Goal: Task Accomplishment & Management: Manage account settings

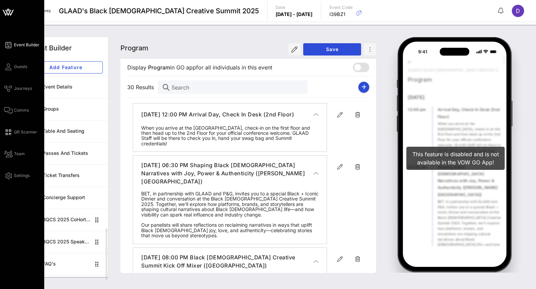
scroll to position [420, 0]
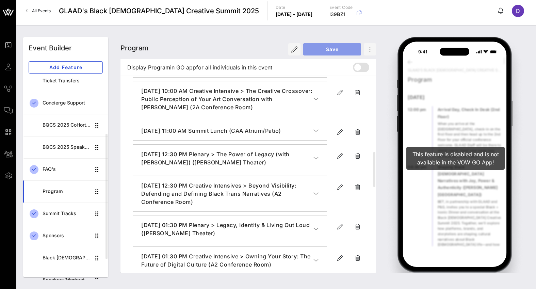
click at [332, 55] on button "Save" at bounding box center [332, 49] width 58 height 12
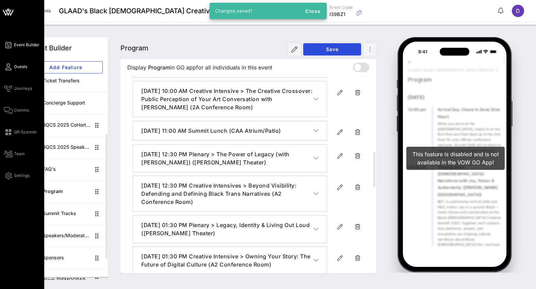
click at [17, 68] on span "Guests" at bounding box center [20, 67] width 13 height 6
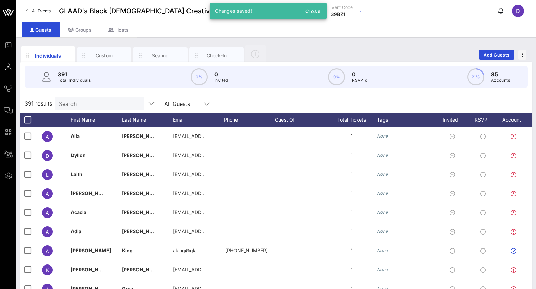
click at [96, 98] on div "Search" at bounding box center [99, 104] width 80 height 14
paste input "[EMAIL_ADDRESS][DOMAIN_NAME]"
type input "[EMAIL_ADDRESS][DOMAIN_NAME]"
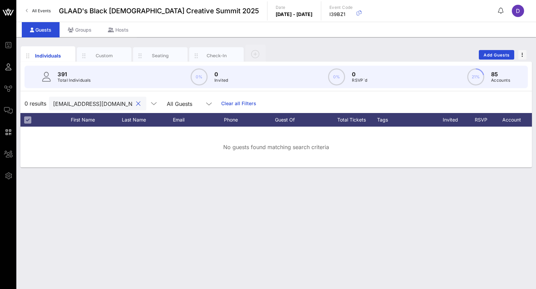
scroll to position [0, 14]
click at [98, 105] on input "[EMAIL_ADDRESS][DOMAIN_NAME]" at bounding box center [93, 103] width 80 height 9
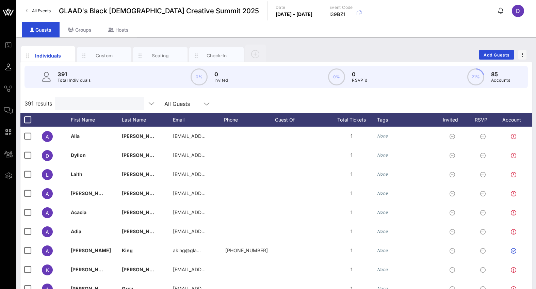
scroll to position [0, 0]
click at [87, 104] on input "text" at bounding box center [99, 103] width 80 height 9
paste input "[EMAIL_ADDRESS][DOMAIN_NAME]"
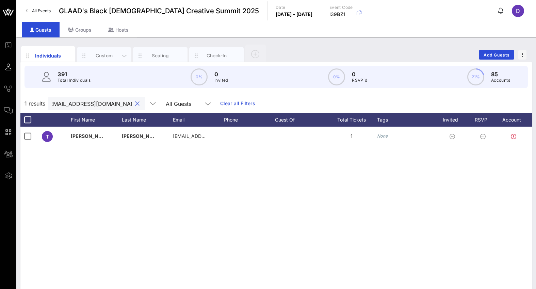
type input "[EMAIL_ADDRESS][DOMAIN_NAME]"
click at [107, 56] on div "Custom" at bounding box center [104, 55] width 30 height 6
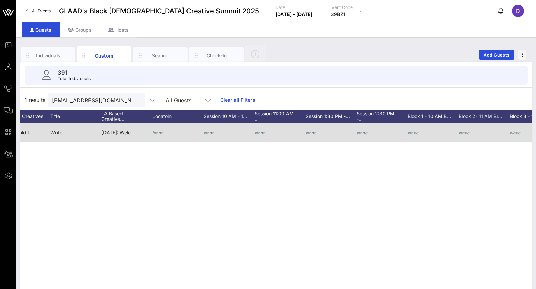
scroll to position [0, 629]
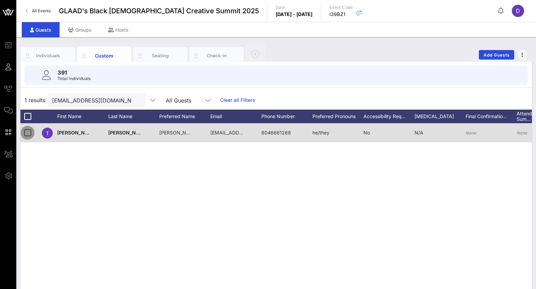
click at [28, 133] on div at bounding box center [28, 133] width 12 height 12
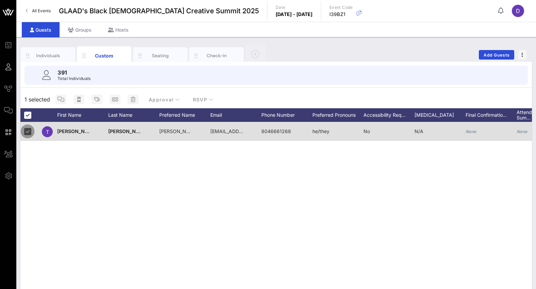
click at [24, 131] on div at bounding box center [28, 132] width 12 height 12
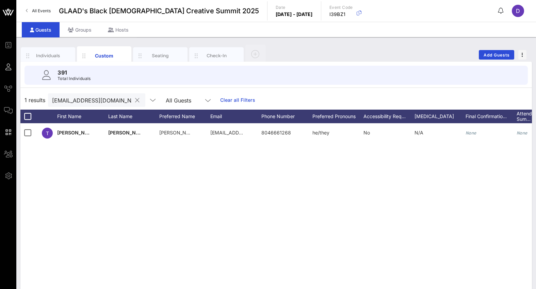
click at [135, 101] on button "clear icon" at bounding box center [137, 100] width 4 height 7
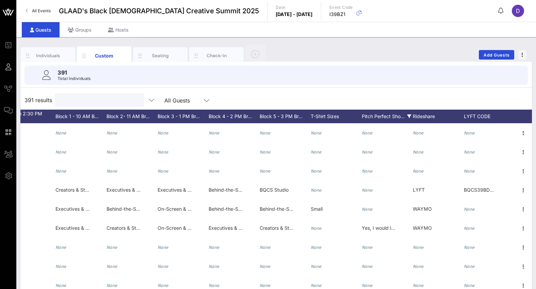
scroll to position [0, 966]
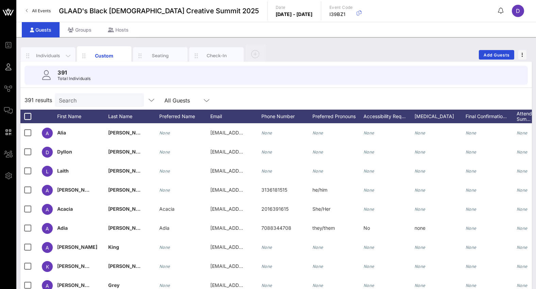
click at [57, 53] on div "Individuals" at bounding box center [48, 55] width 30 height 6
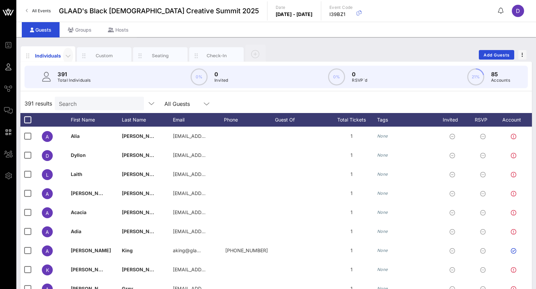
click at [70, 55] on icon "button" at bounding box center [68, 56] width 8 height 8
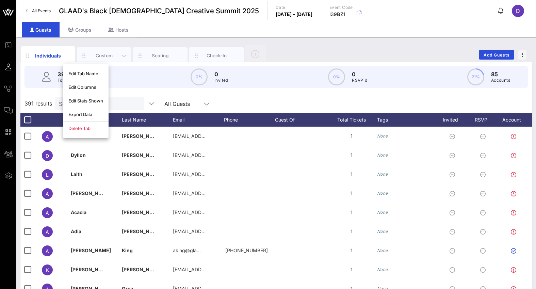
click at [110, 60] on div "Custom" at bounding box center [104, 55] width 54 height 17
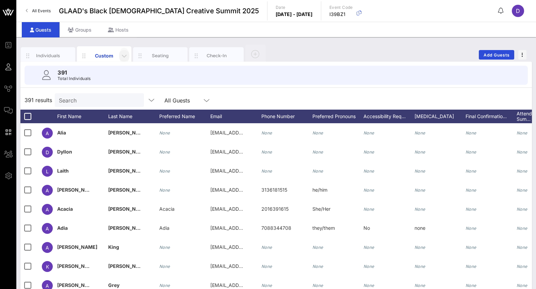
click at [125, 55] on icon "button" at bounding box center [124, 56] width 8 height 8
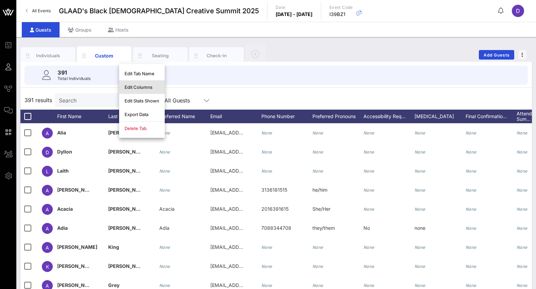
click at [142, 92] on div "Edit Columns" at bounding box center [142, 87] width 46 height 14
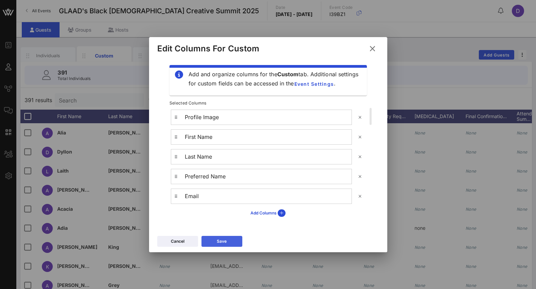
click at [234, 242] on button "Save" at bounding box center [221, 241] width 41 height 11
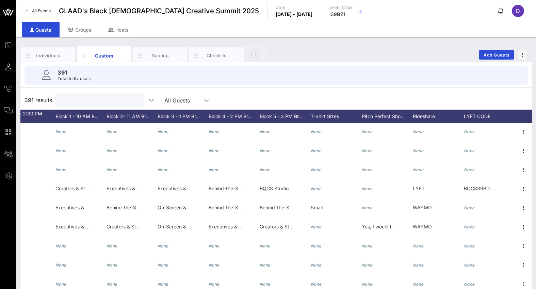
click at [80, 100] on input "text" at bounding box center [99, 100] width 80 height 9
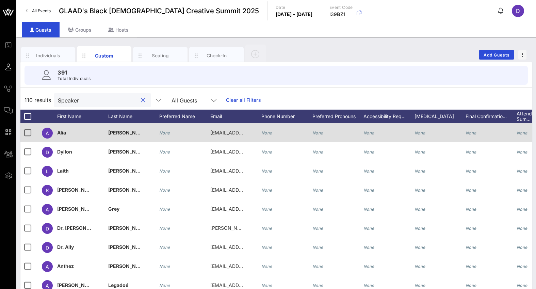
click at [120, 132] on span "[PERSON_NAME]" at bounding box center [128, 133] width 40 height 6
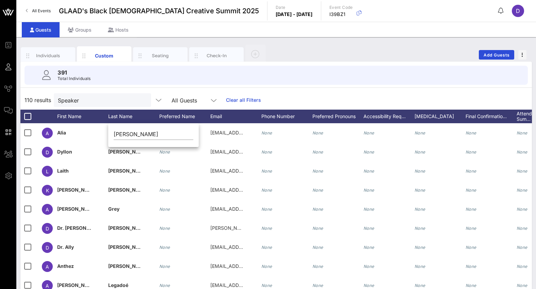
click at [236, 77] on div "391 Total Individuals" at bounding box center [275, 75] width 503 height 19
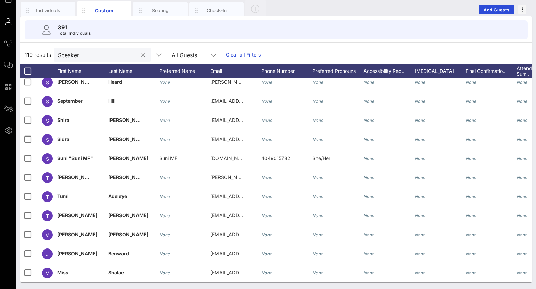
click at [70, 50] on input "Speaker" at bounding box center [98, 54] width 80 height 9
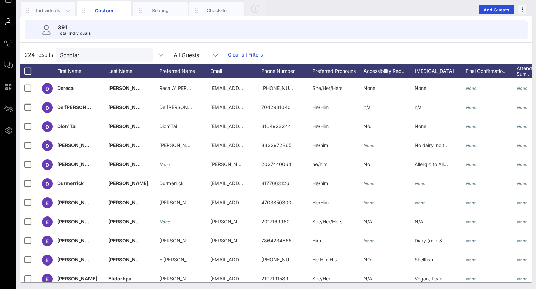
click at [54, 16] on div "Individuals" at bounding box center [48, 10] width 54 height 17
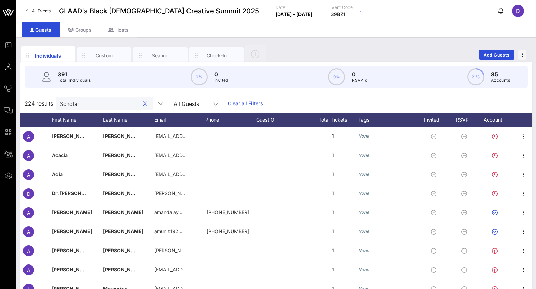
click at [81, 102] on input "Scholar" at bounding box center [100, 103] width 80 height 9
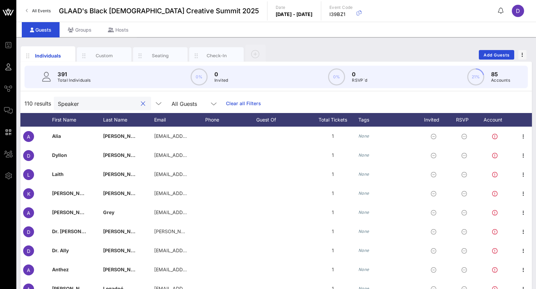
click at [92, 103] on input "Speaker" at bounding box center [98, 103] width 80 height 9
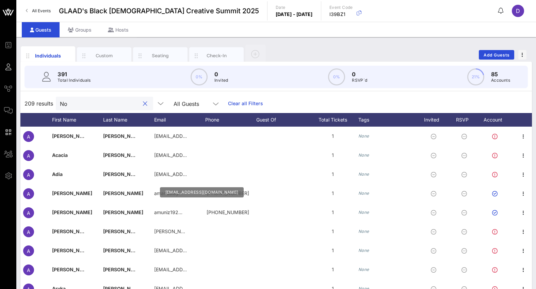
type input "N"
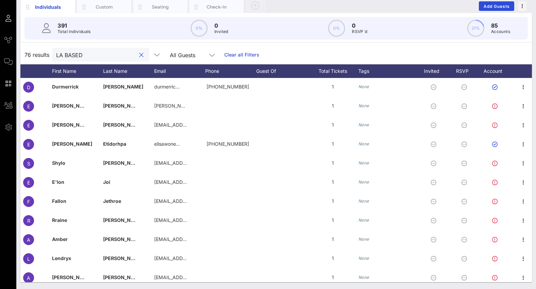
scroll to position [225, 19]
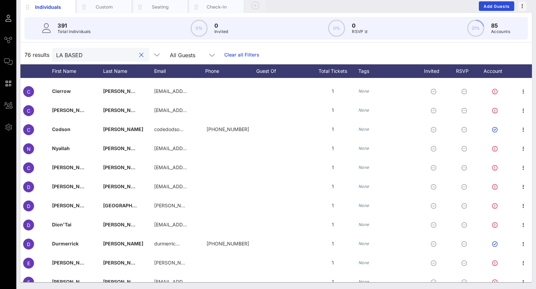
click at [95, 57] on input "LA BASED" at bounding box center [96, 54] width 80 height 9
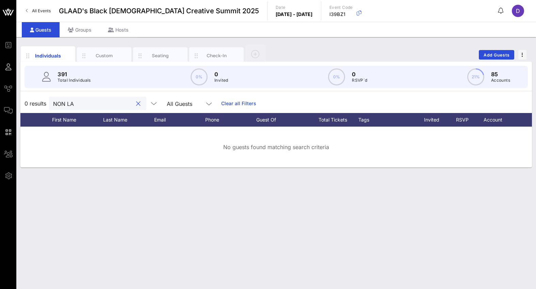
scroll to position [0, 0]
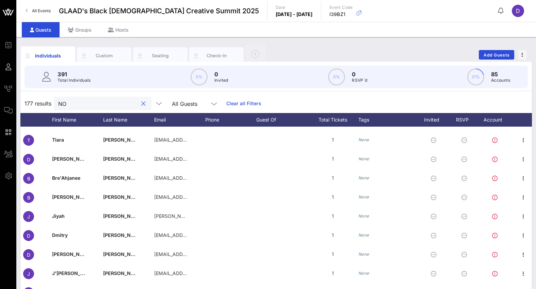
type input "N"
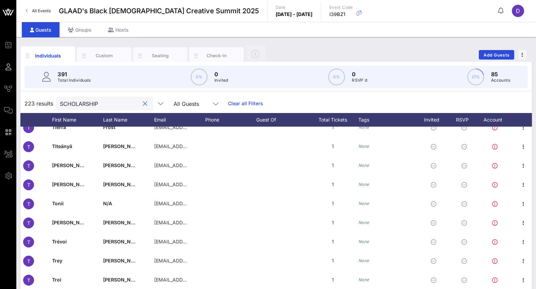
scroll to position [4044, 19]
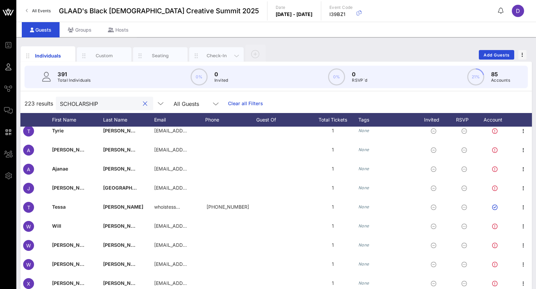
type input "SCHOLARSHIP"
click at [222, 55] on div "Check-In" at bounding box center [216, 55] width 30 height 6
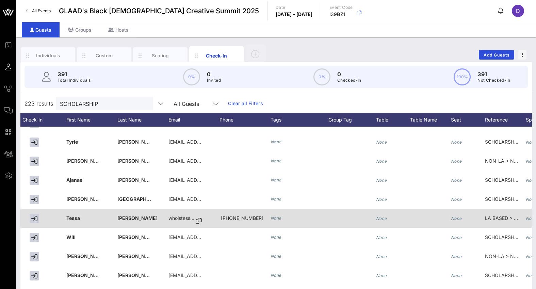
scroll to position [0, 107]
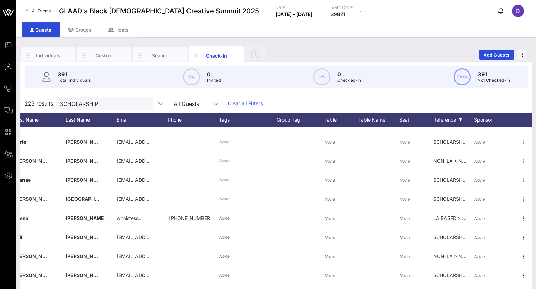
click at [462, 120] on icon at bounding box center [461, 120] width 4 height 4
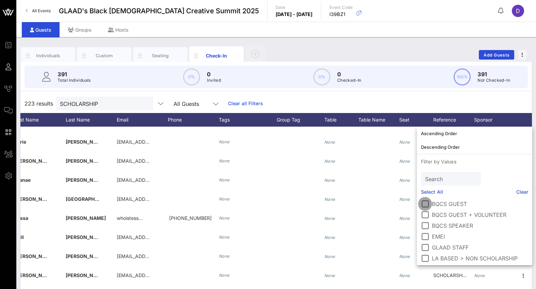
click at [426, 204] on div at bounding box center [425, 204] width 12 height 12
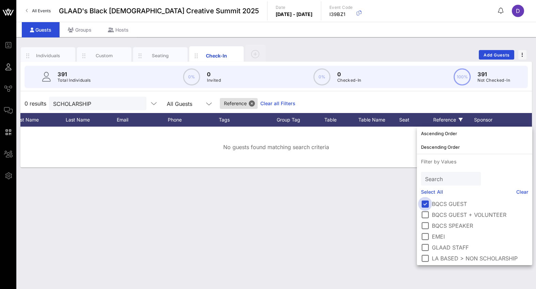
click at [426, 204] on div at bounding box center [425, 204] width 12 height 12
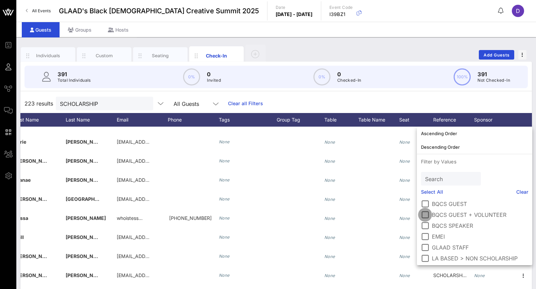
click at [426, 216] on div at bounding box center [425, 215] width 12 height 12
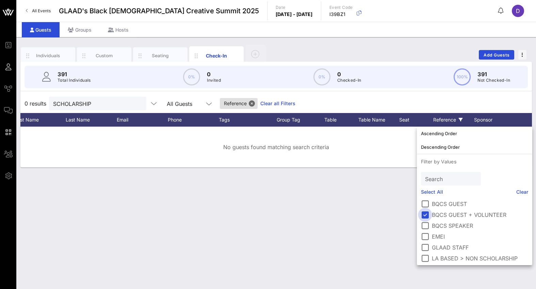
click at [426, 216] on div at bounding box center [425, 215] width 12 height 12
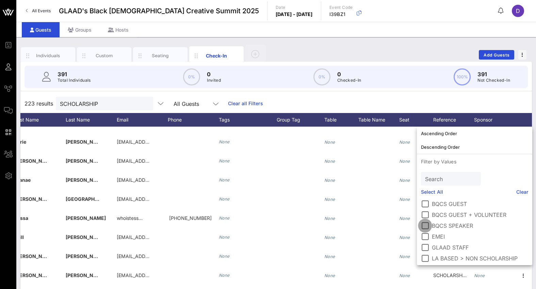
click at [426, 229] on div at bounding box center [425, 226] width 12 height 12
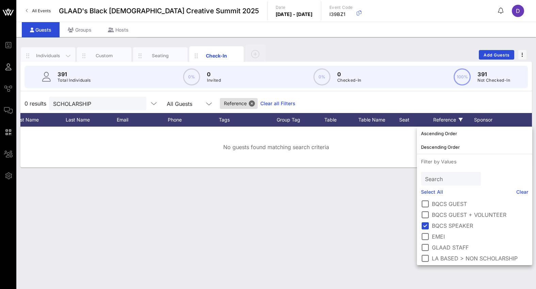
click at [46, 59] on div "Individuals" at bounding box center [48, 55] width 54 height 17
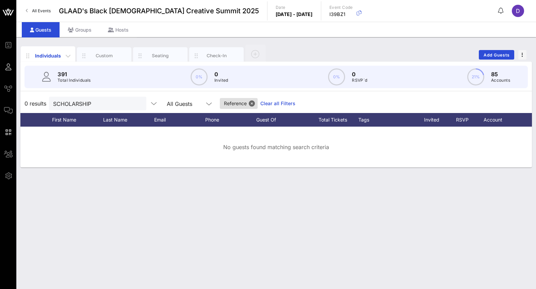
scroll to position [0, 19]
click at [48, 56] on div "Individuals" at bounding box center [48, 55] width 30 height 7
click at [213, 49] on div "Check-In" at bounding box center [216, 55] width 54 height 17
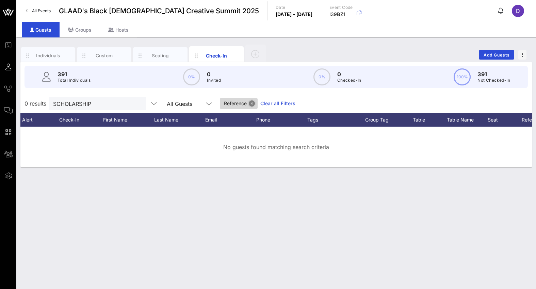
click at [249, 102] on button "Close" at bounding box center [252, 103] width 6 height 6
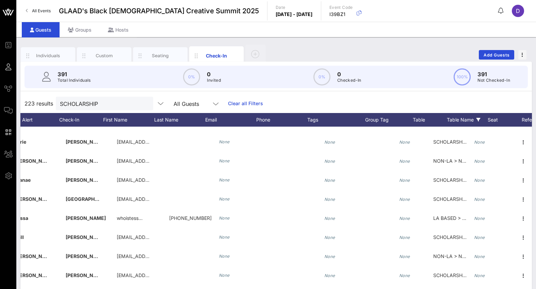
click at [479, 119] on icon at bounding box center [478, 120] width 4 height 4
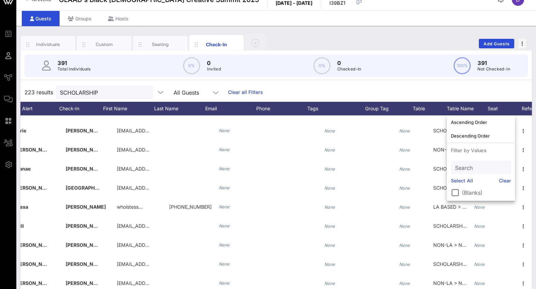
scroll to position [13, 0]
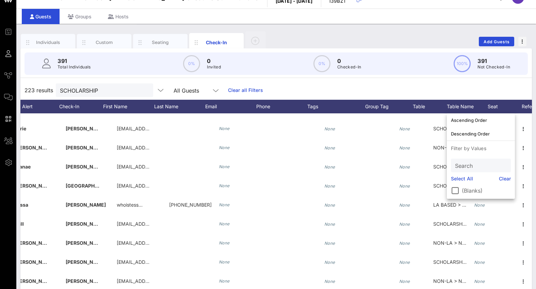
click at [457, 87] on div "223 results SCHOLARSHIP All Guests Clear all Filters" at bounding box center [275, 90] width 511 height 19
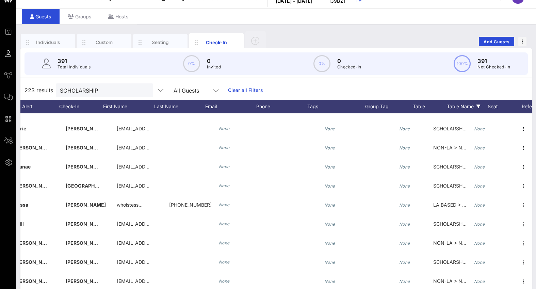
click at [458, 105] on div "Table Name" at bounding box center [467, 107] width 41 height 14
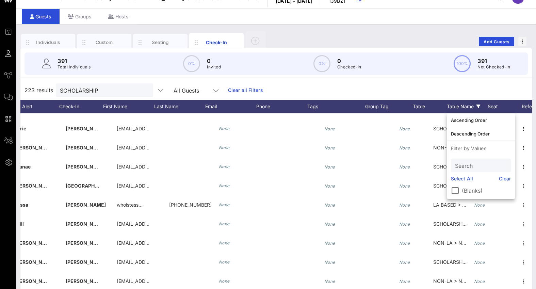
click at [458, 105] on div "Table Name" at bounding box center [467, 107] width 41 height 14
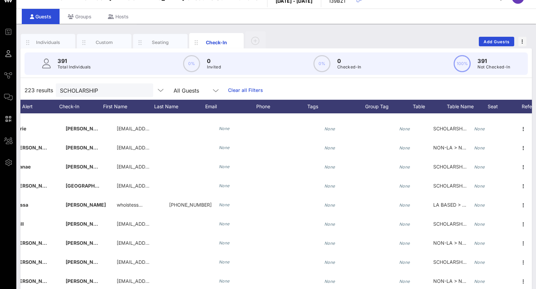
click at [143, 88] on button "clear icon" at bounding box center [145, 90] width 4 height 7
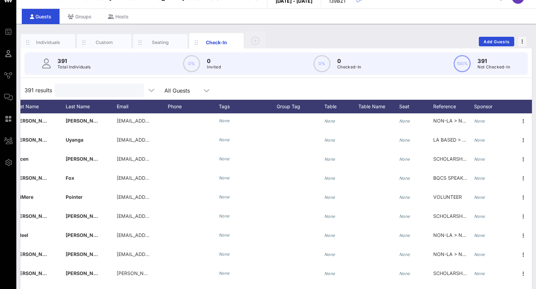
scroll to position [3043, 107]
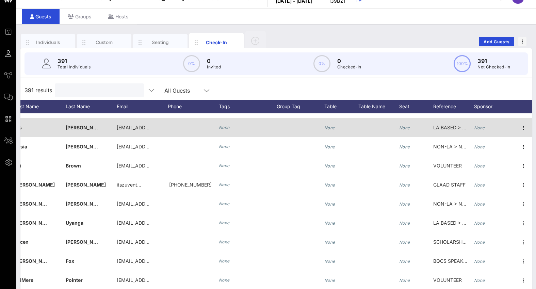
click at [446, 128] on span "LA BASED > NON SCHOLARSHIP" at bounding box center [470, 128] width 75 height 6
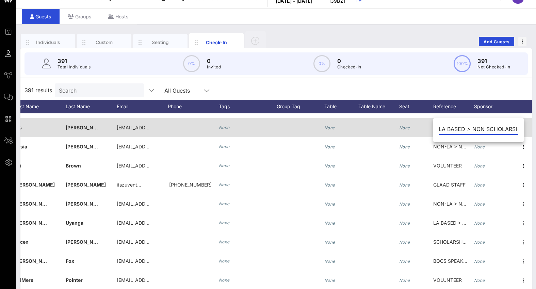
scroll to position [0, 23]
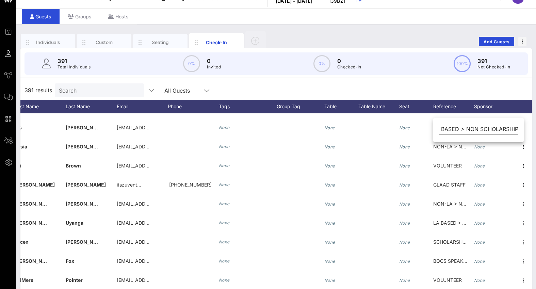
click at [447, 88] on div "391 results Search All Guests" at bounding box center [275, 90] width 511 height 19
click at [447, 104] on div "Reference" at bounding box center [453, 107] width 41 height 14
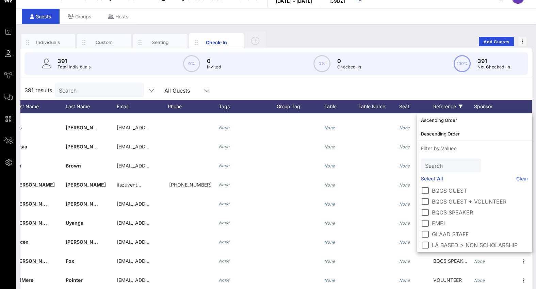
click at [447, 103] on div "Reference" at bounding box center [453, 107] width 41 height 14
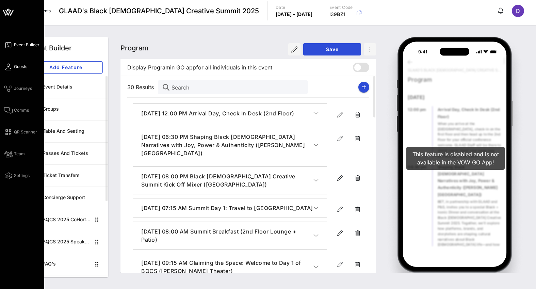
click at [10, 66] on icon at bounding box center [8, 66] width 9 height 1
